Goal: Book appointment/travel/reservation

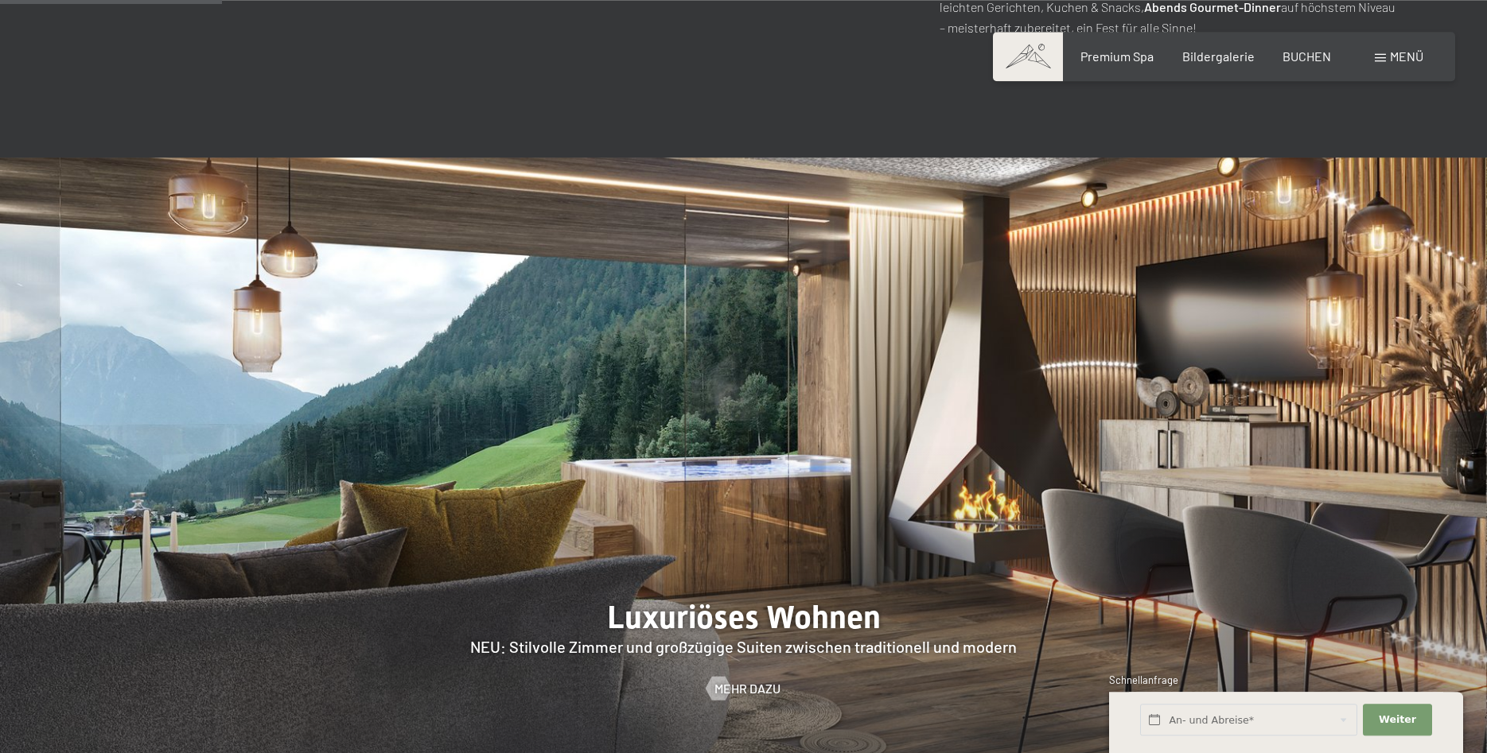
scroll to position [1380, 0]
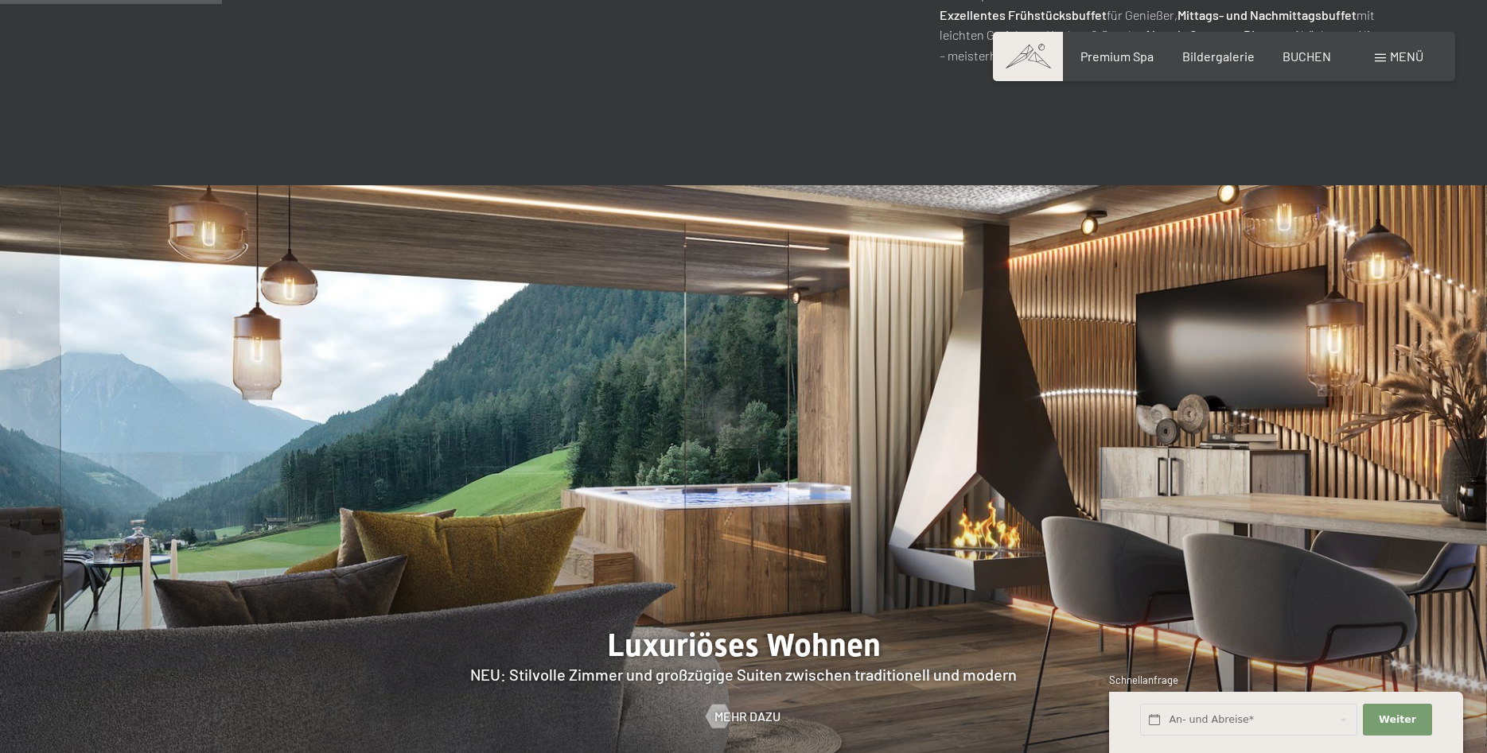
click at [1393, 65] on div "Menü" at bounding box center [1399, 57] width 49 height 18
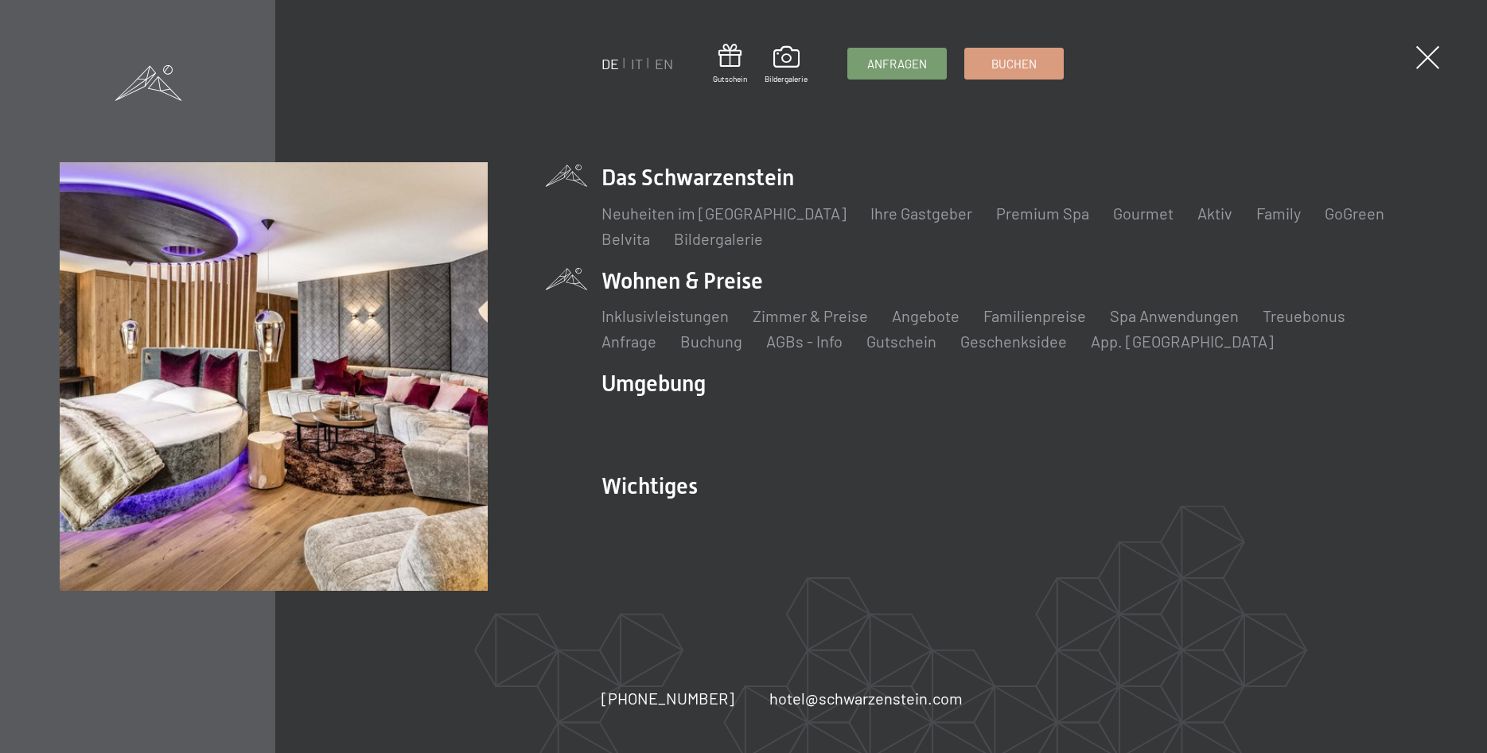
click at [721, 276] on li "Wohnen & Preise Inklusivleistungen Zimmer & Preise Liste Angebote Liste Familie…" at bounding box center [1014, 309] width 827 height 87
click at [831, 319] on link "Zimmer & Preise" at bounding box center [810, 315] width 115 height 19
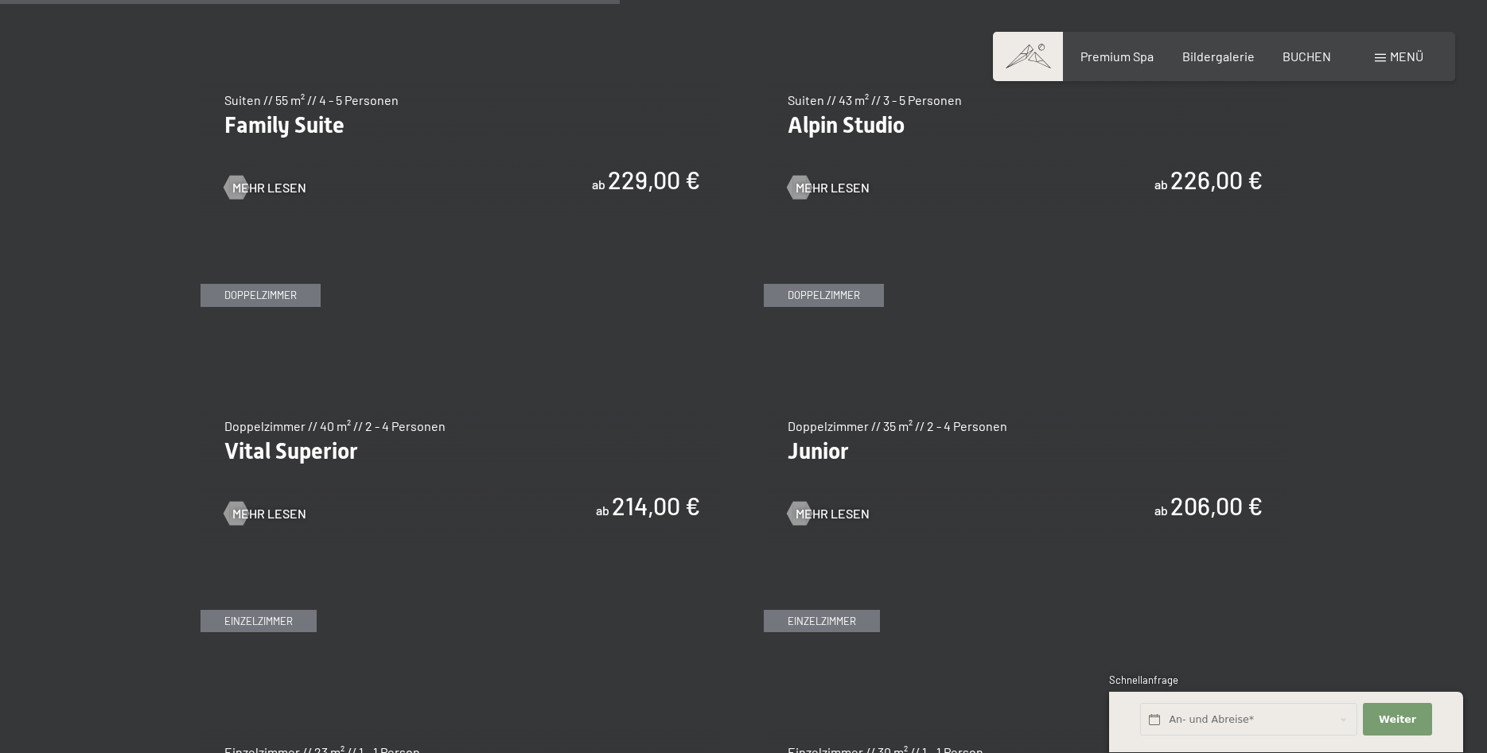
scroll to position [1948, 0]
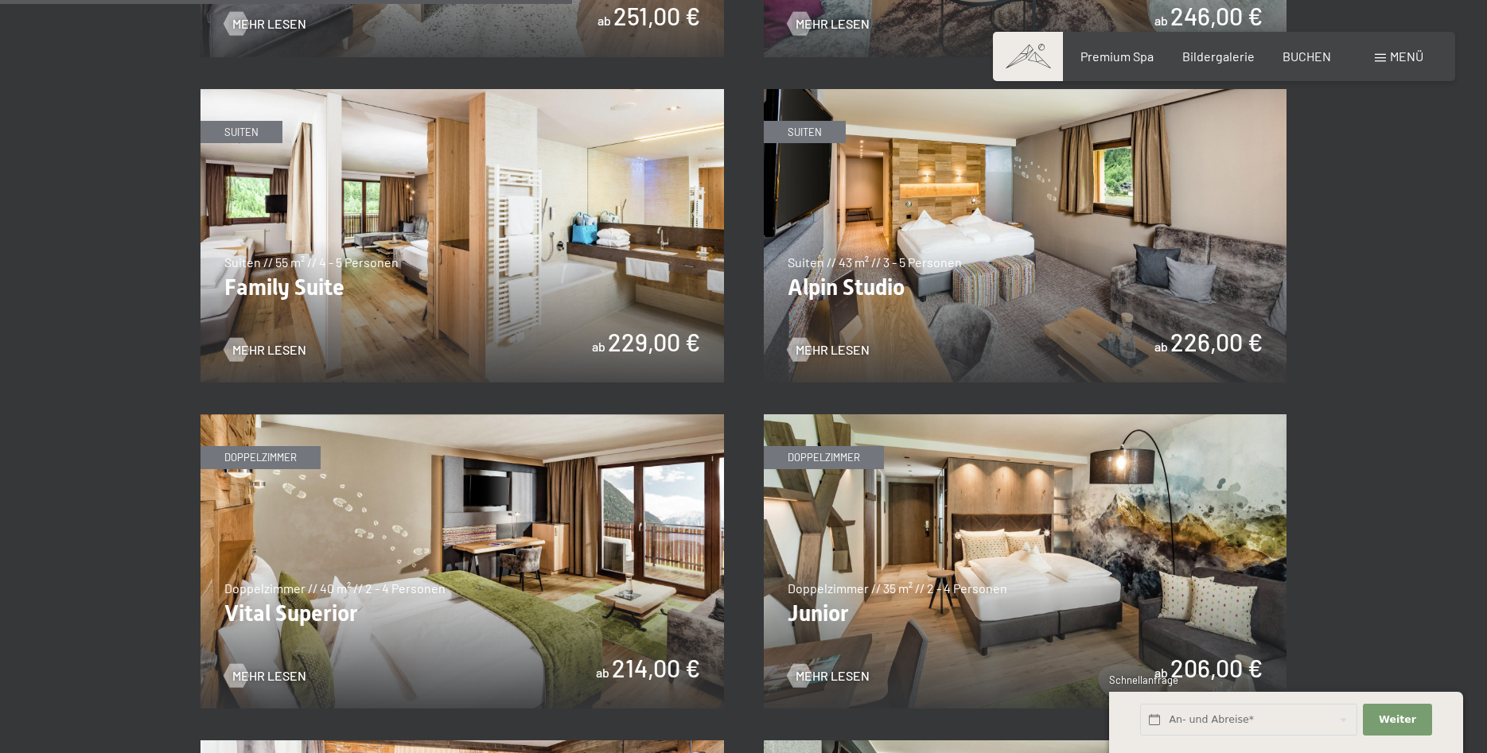
click at [578, 302] on img at bounding box center [462, 236] width 524 height 294
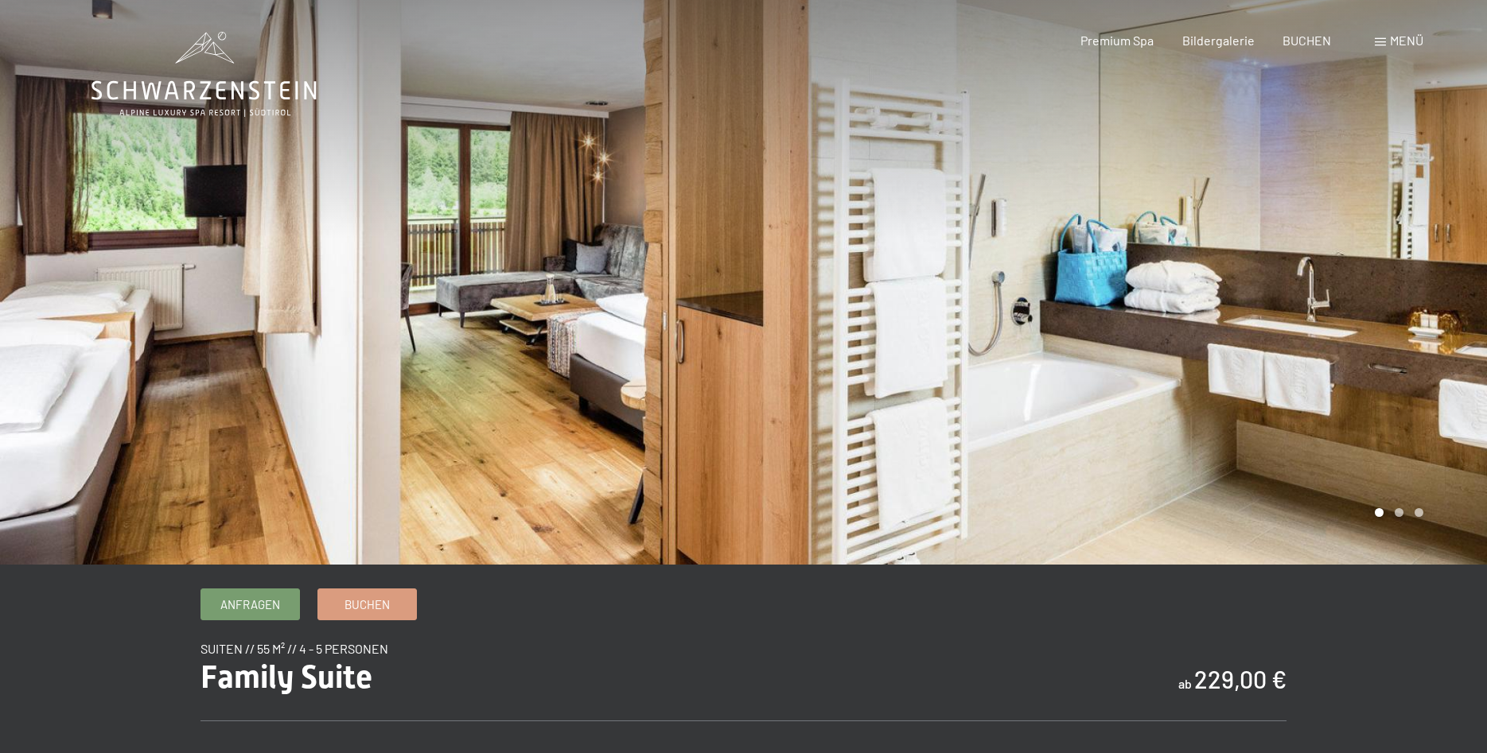
drag, startPoint x: 773, startPoint y: 477, endPoint x: 675, endPoint y: 329, distance: 176.8
click at [675, 565] on div at bounding box center [743, 565] width 1305 height 0
